Goal: Use online tool/utility

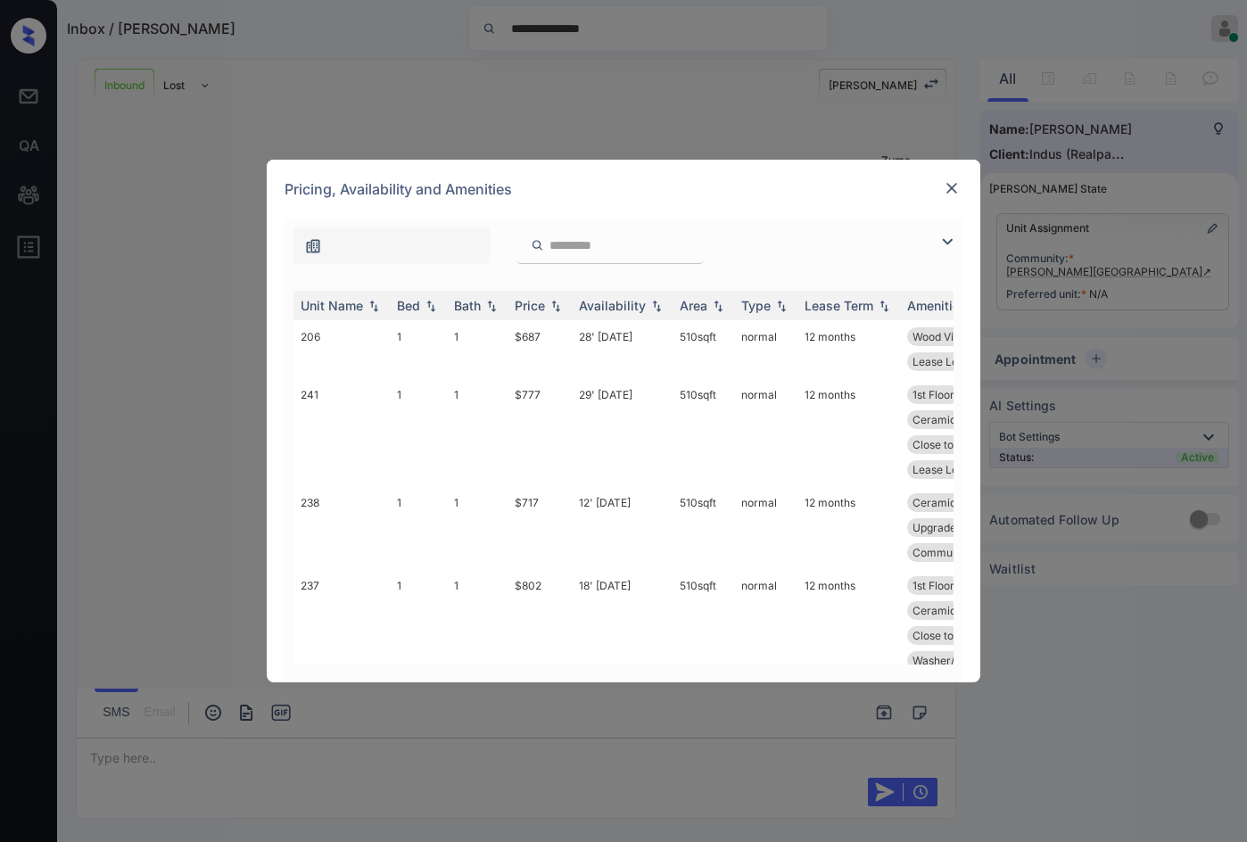
click at [946, 231] on img at bounding box center [947, 241] width 21 height 21
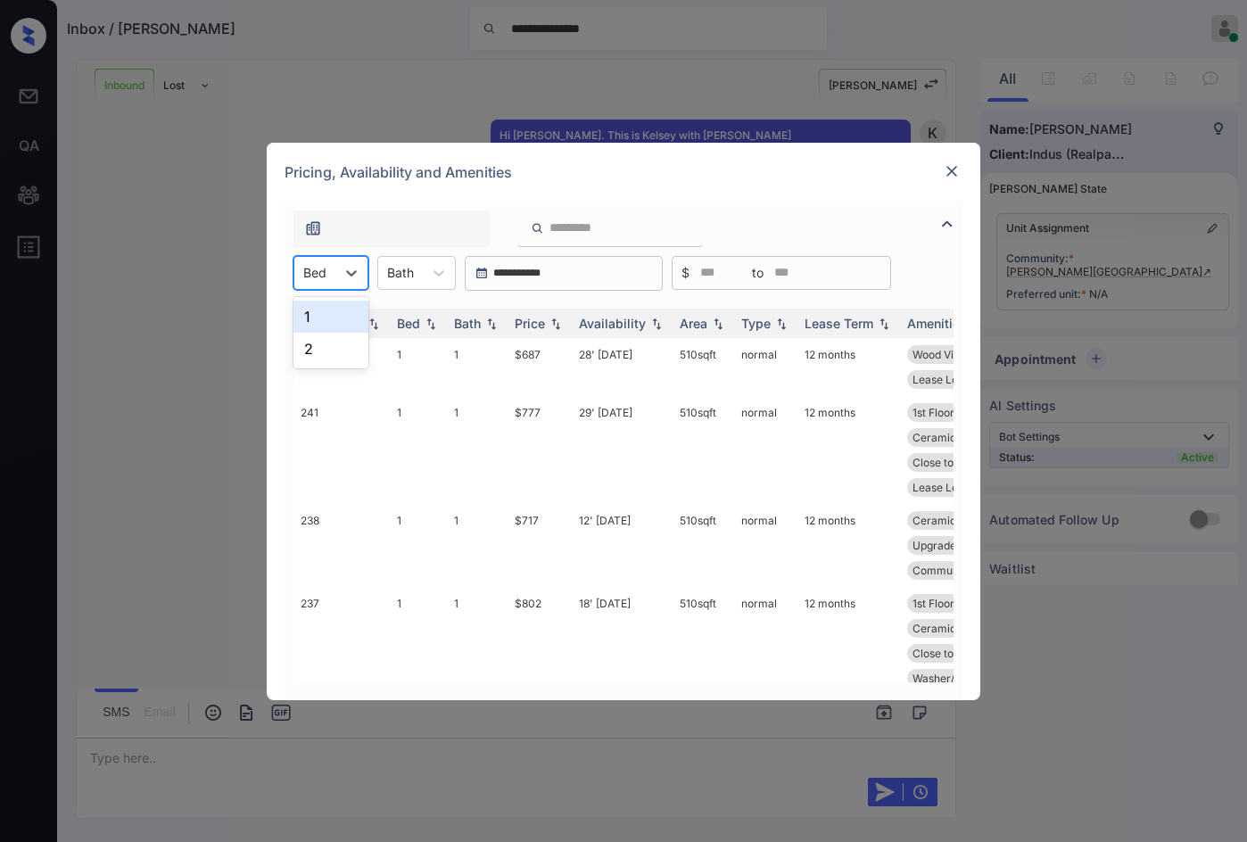
click at [324, 262] on div "Bed" at bounding box center [314, 273] width 41 height 26
click at [332, 336] on div "2" at bounding box center [330, 349] width 75 height 32
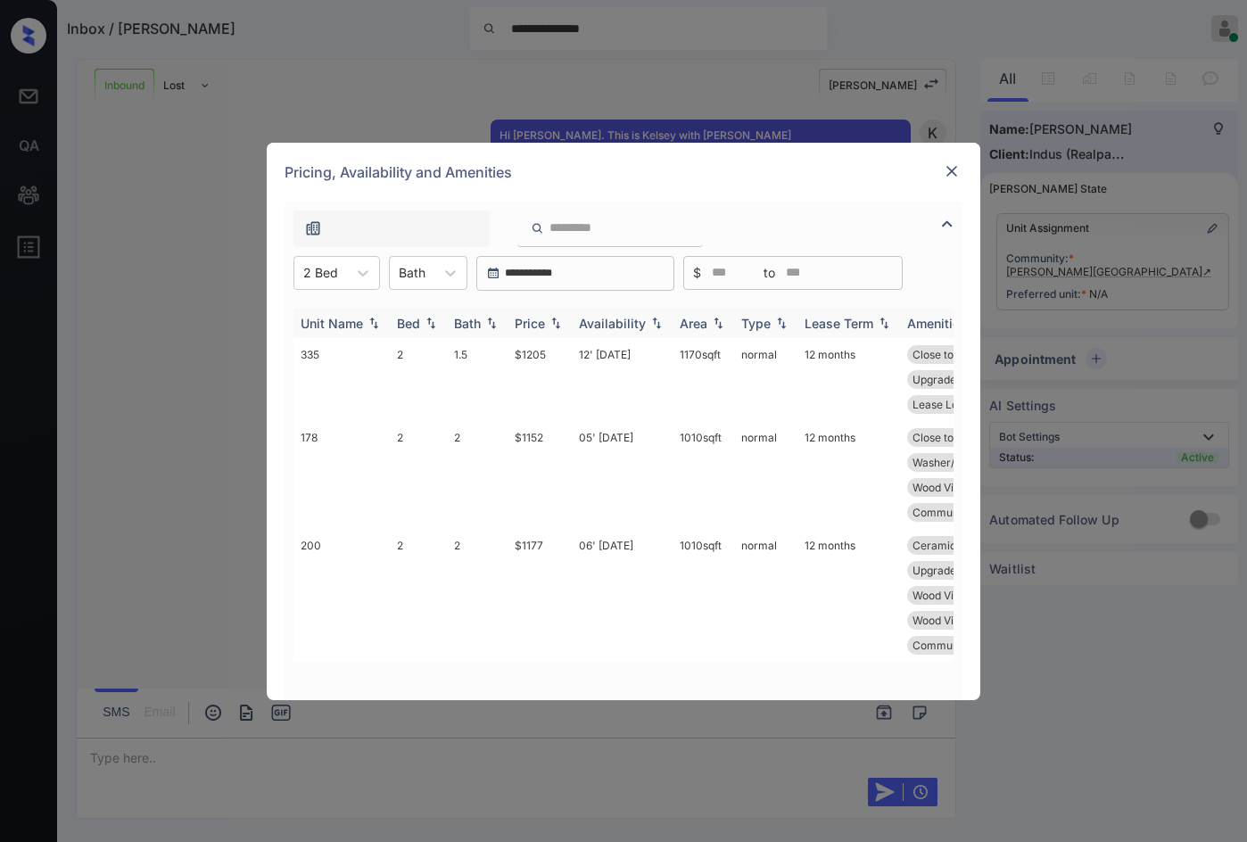
click at [496, 321] on img at bounding box center [492, 323] width 18 height 12
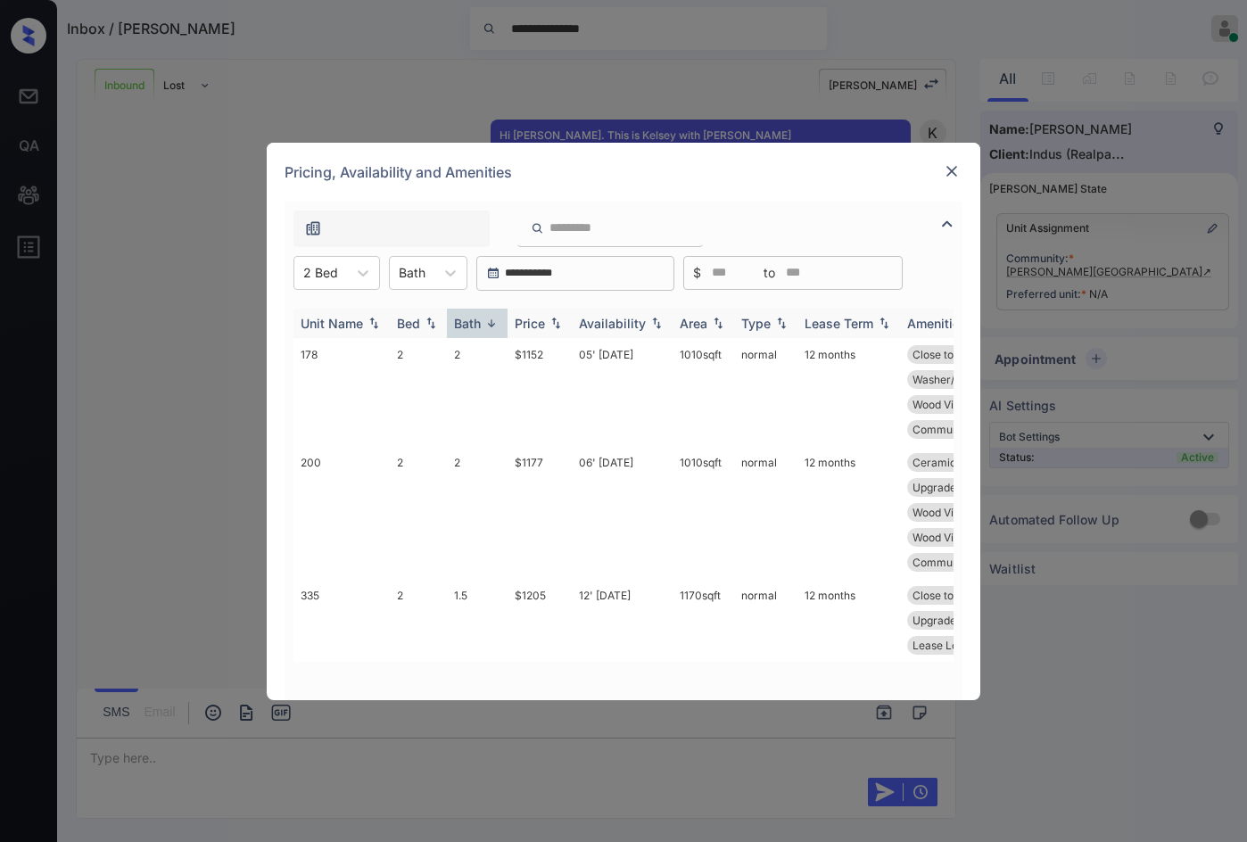
click at [553, 321] on img at bounding box center [556, 323] width 18 height 12
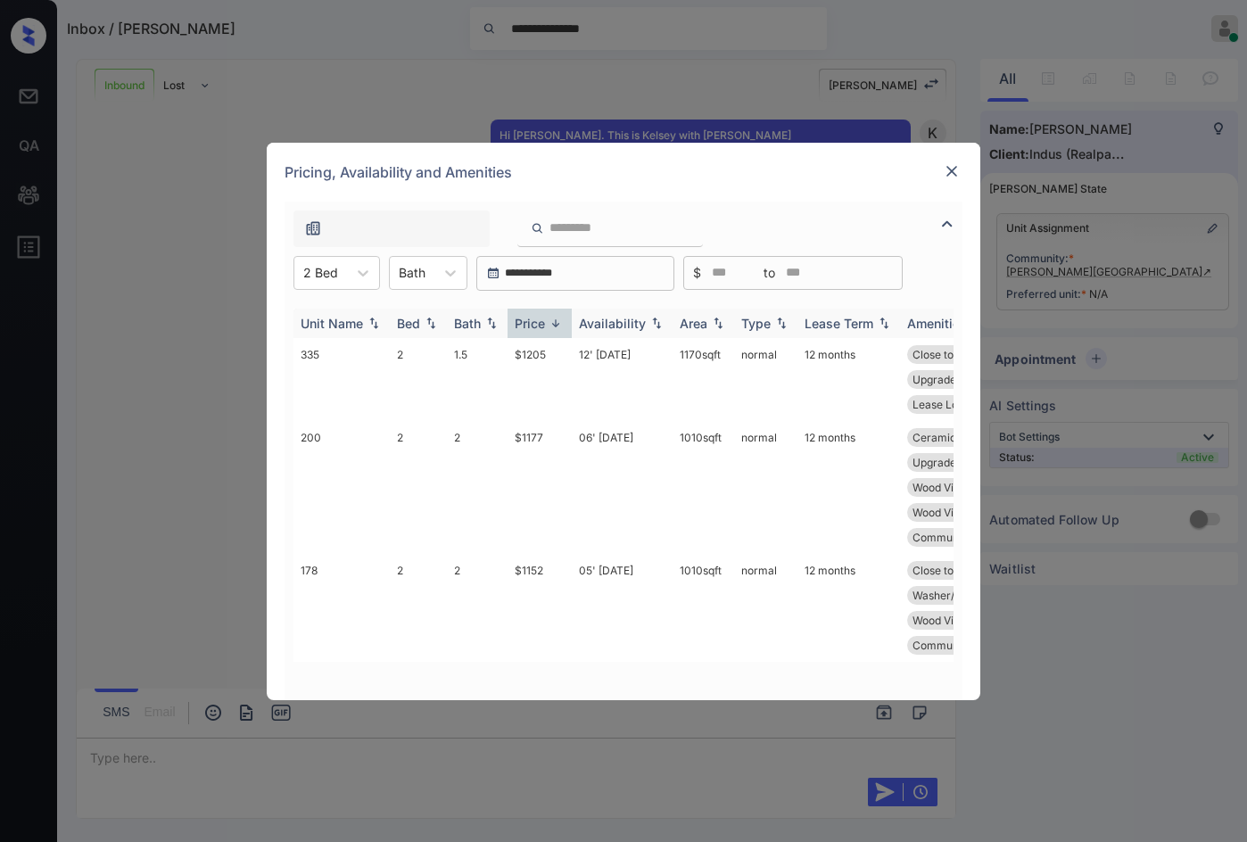
click at [553, 321] on img at bounding box center [556, 323] width 18 height 13
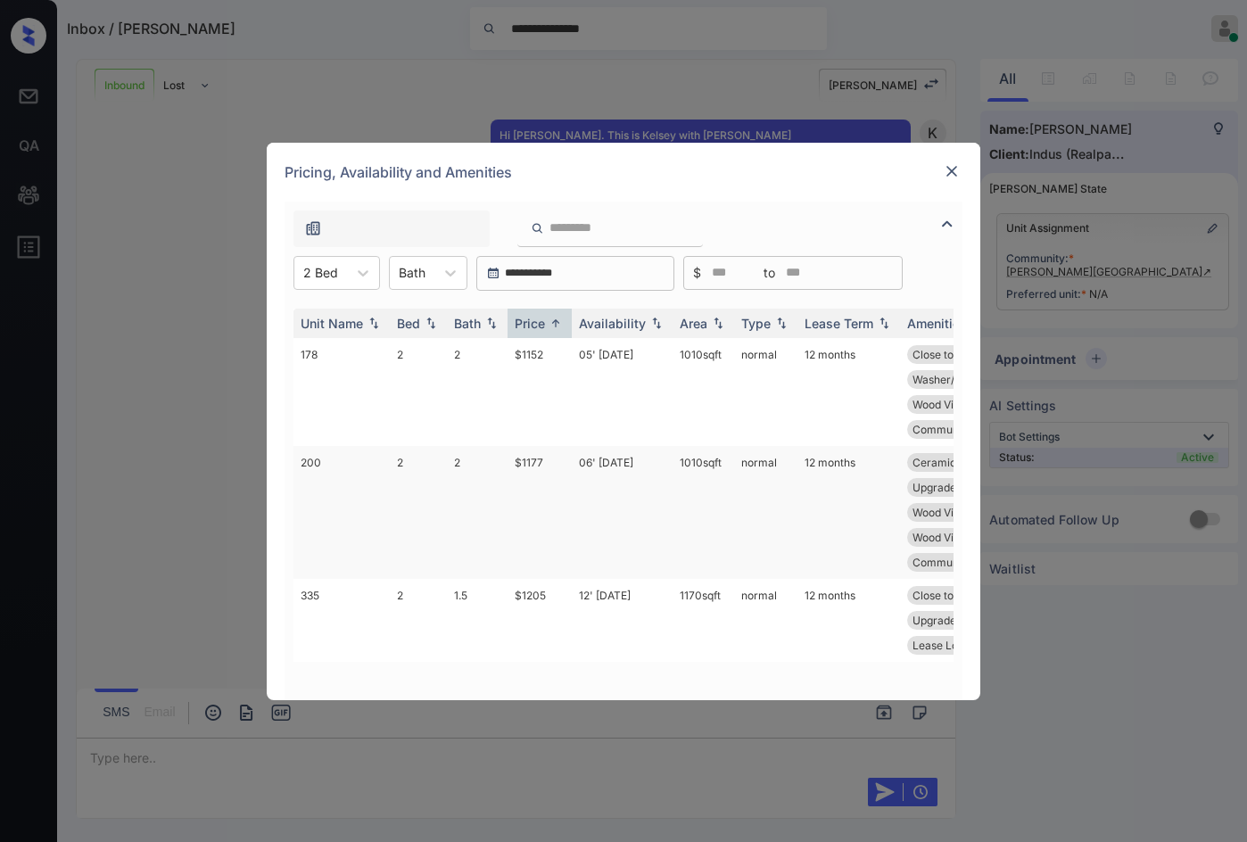
scroll to position [0, 0]
click at [608, 630] on td "12' [DATE]" at bounding box center [622, 620] width 101 height 83
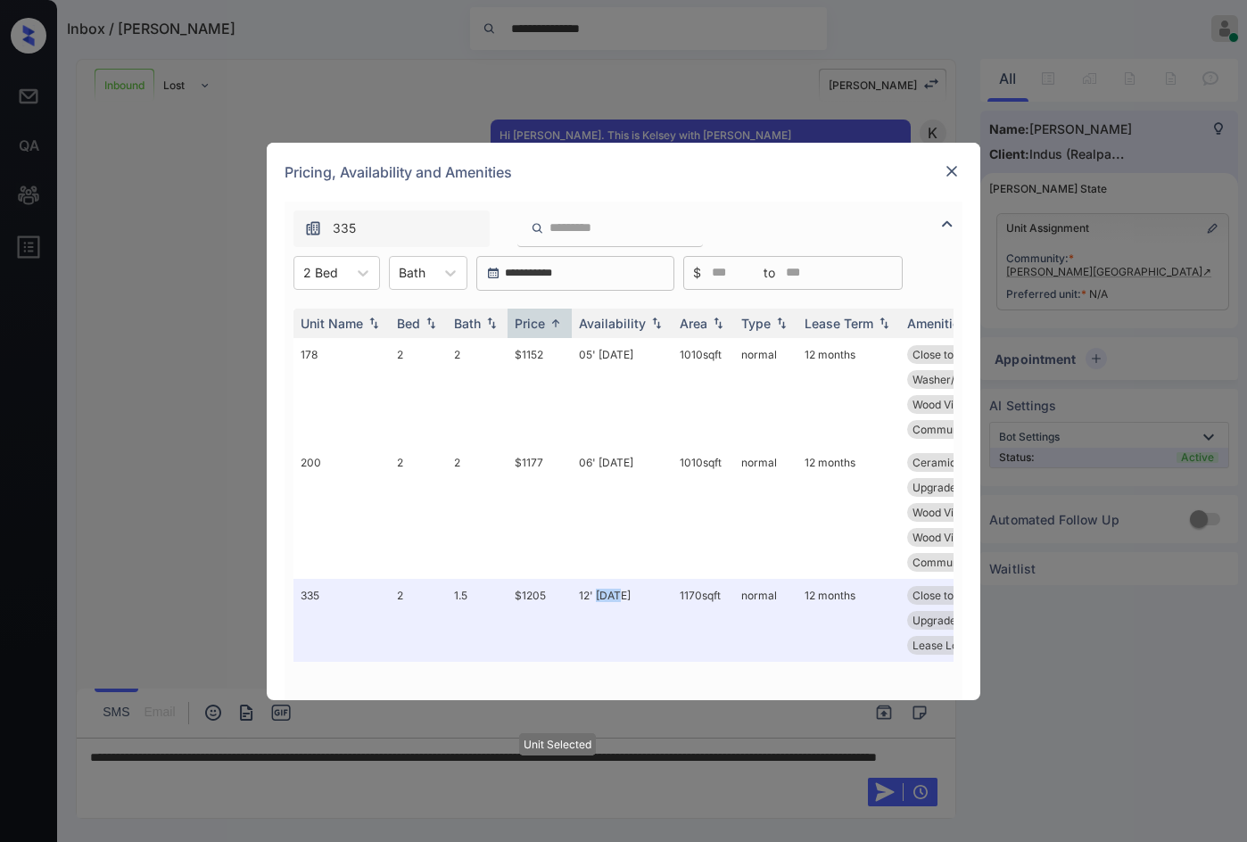
click at [949, 167] on img at bounding box center [952, 171] width 18 height 18
